Goal: Find specific page/section: Find specific page/section

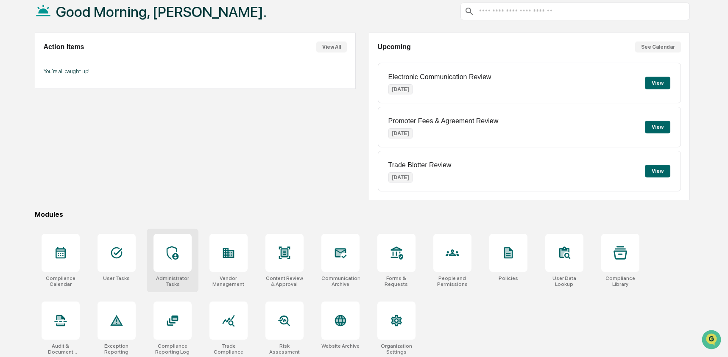
scroll to position [55, 0]
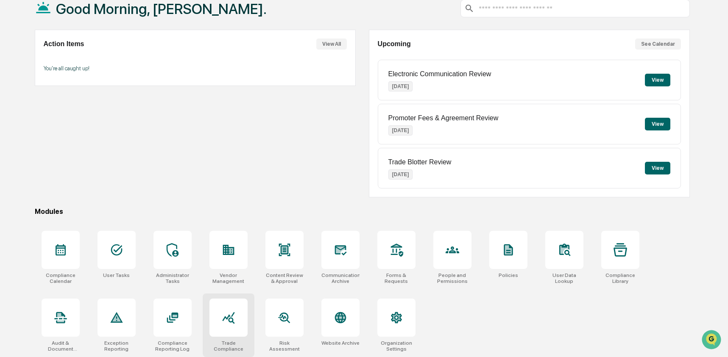
click at [223, 312] on icon at bounding box center [229, 318] width 14 height 14
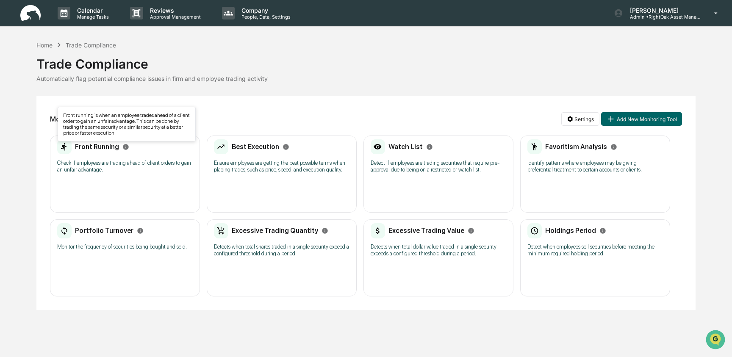
click at [128, 147] on icon "Info" at bounding box center [126, 147] width 6 height 6
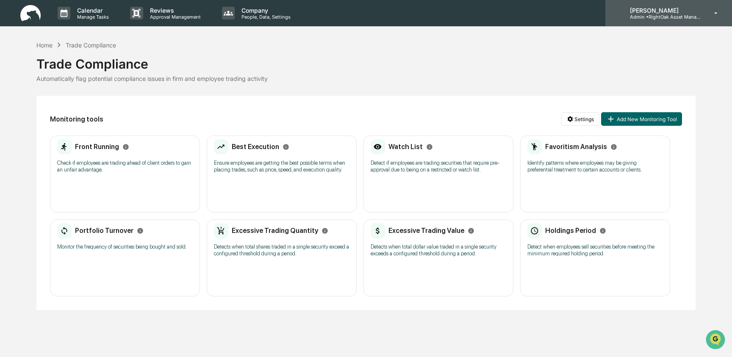
click at [653, 22] on div "[PERSON_NAME] Admin • RightOak Asset Management, LLC" at bounding box center [669, 13] width 127 height 26
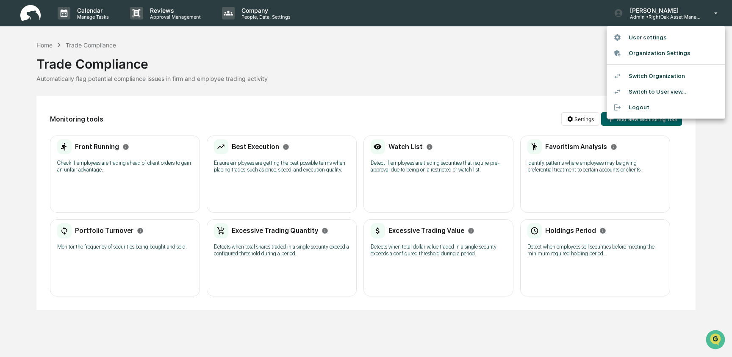
click at [643, 76] on li "Switch Organization" at bounding box center [666, 76] width 119 height 16
